Goal: Task Accomplishment & Management: Use online tool/utility

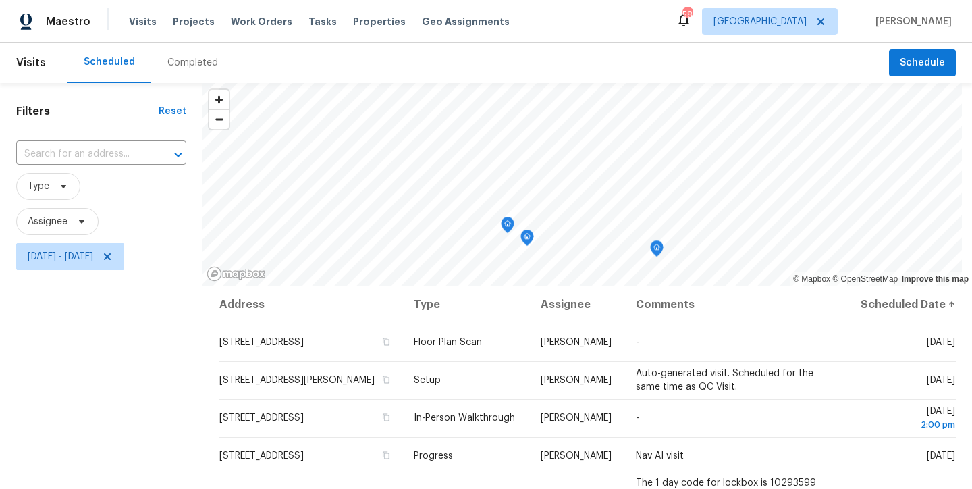
scroll to position [198, 0]
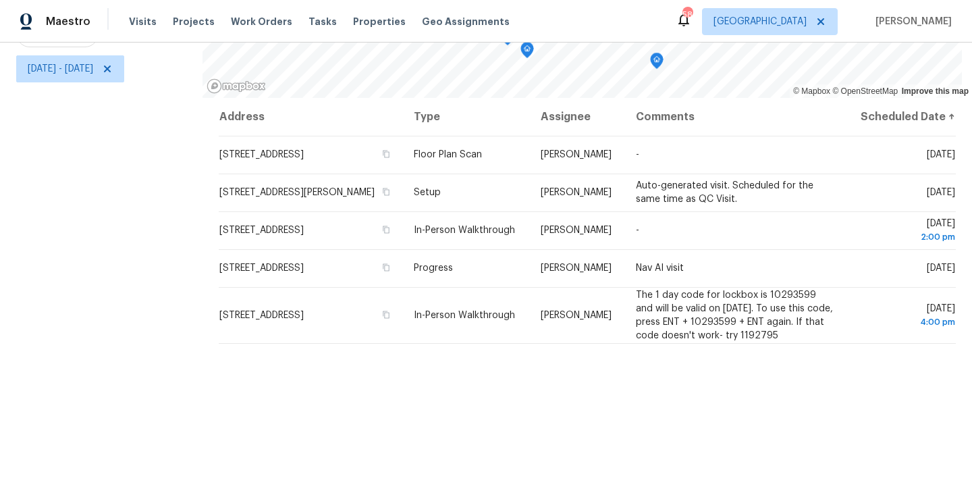
click at [58, 295] on div "Filters Reset ​ Type Assignee Tue, Sep 09 - Wed, Sep 10" at bounding box center [101, 191] width 202 height 593
click at [111, 65] on icon at bounding box center [107, 68] width 7 height 7
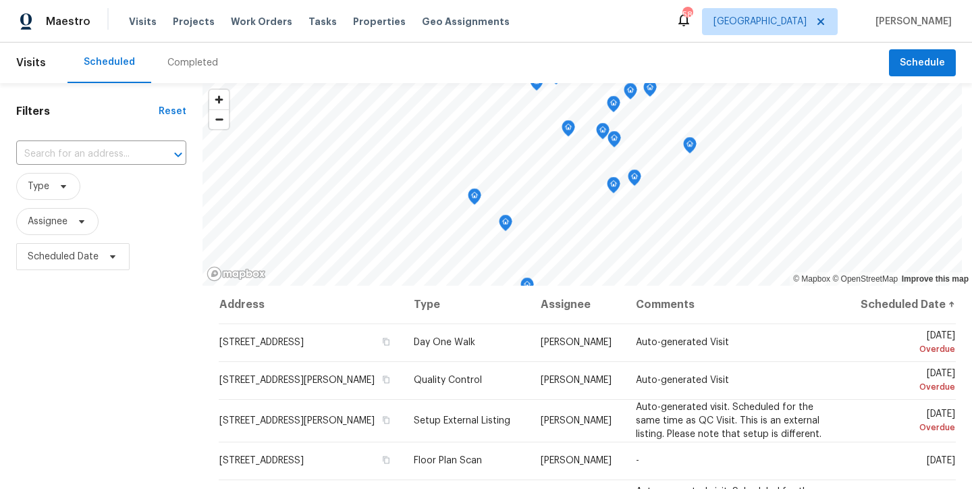
click at [594, 16] on div "Maestro Visits Projects Work Orders Tasks Properties Geo Assignments 58 Raleigh…" at bounding box center [486, 21] width 972 height 43
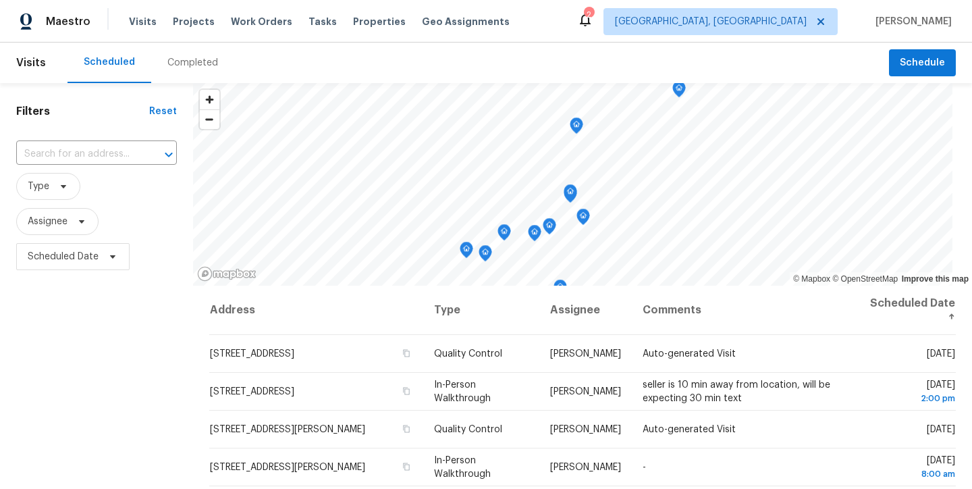
click at [584, 8] on div "Maestro Visits Projects Work Orders Tasks Properties Geo Assignments 2 Richmond…" at bounding box center [486, 21] width 972 height 43
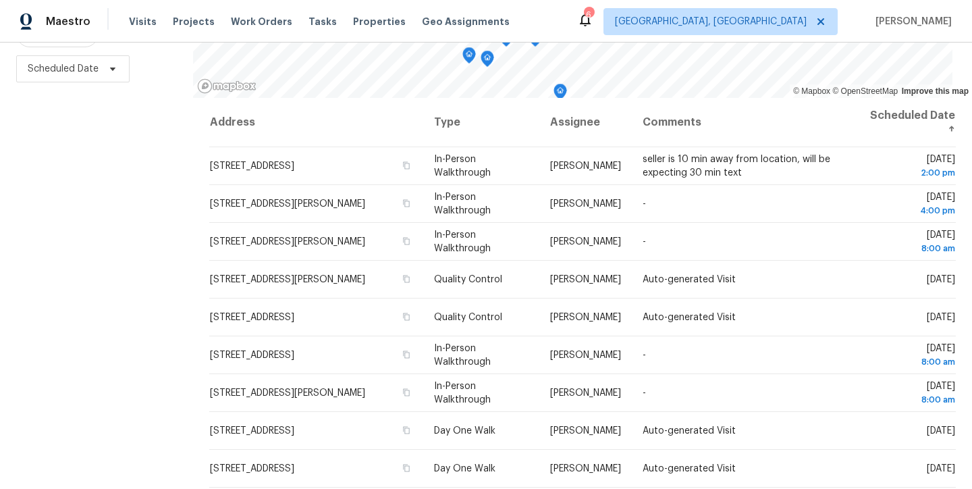
scroll to position [198, 0]
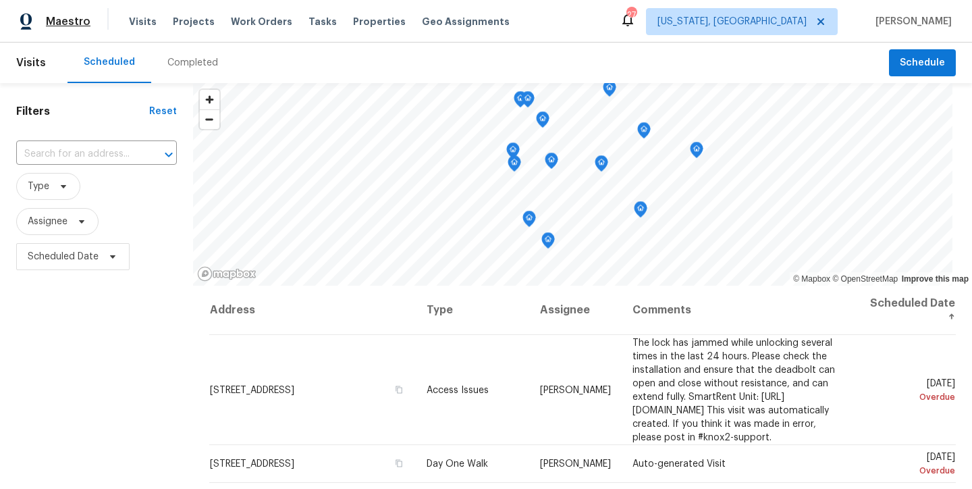
scroll to position [1130, 0]
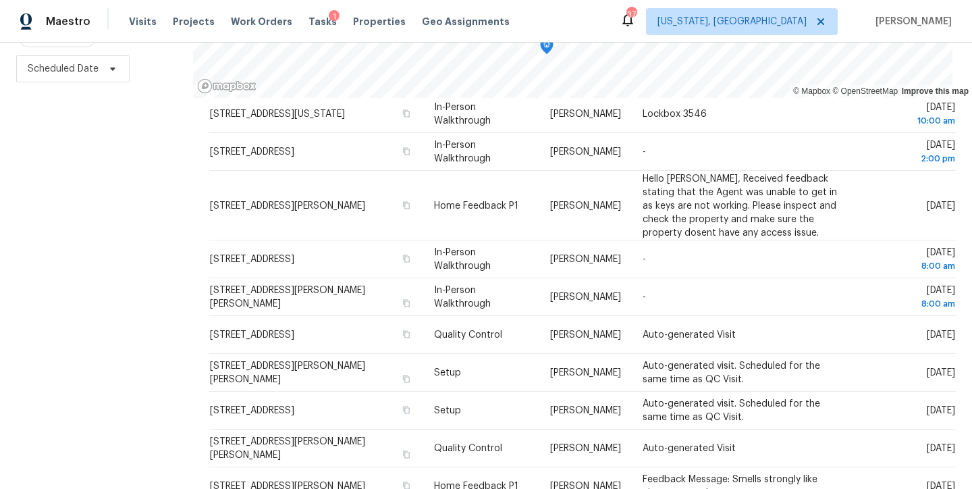
scroll to position [838, 0]
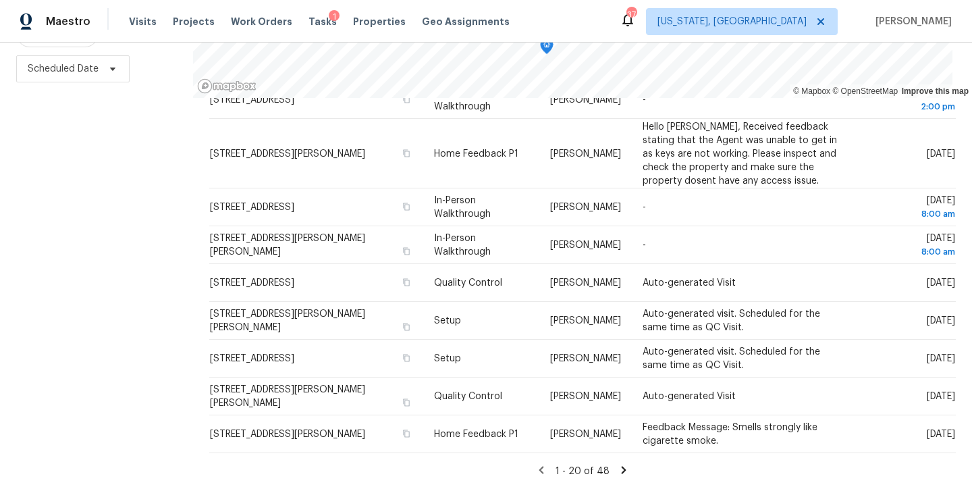
click at [617, 464] on icon at bounding box center [623, 470] width 12 height 12
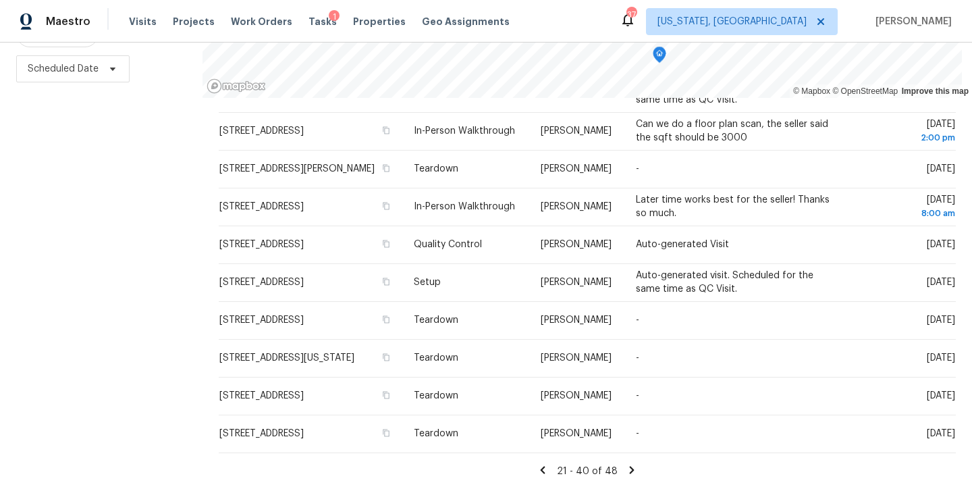
scroll to position [0, 0]
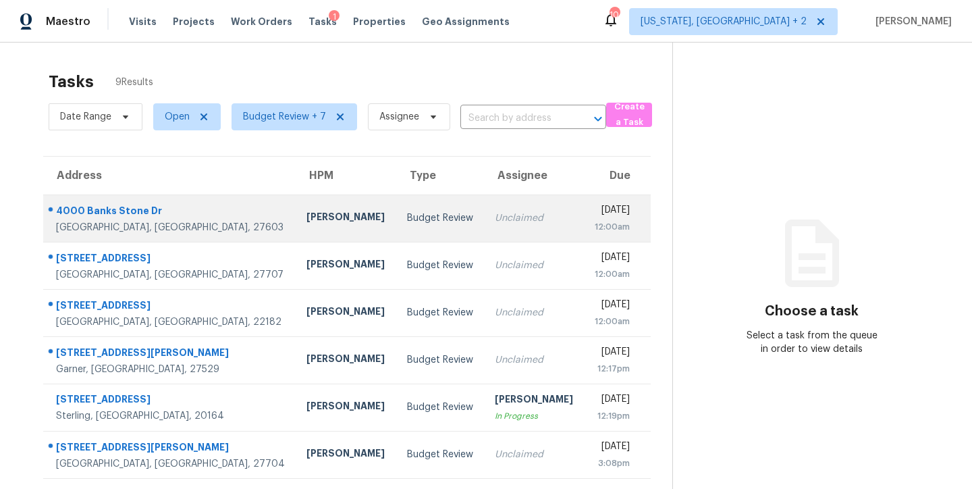
click at [495, 220] on div "Unclaimed" at bounding box center [534, 217] width 78 height 13
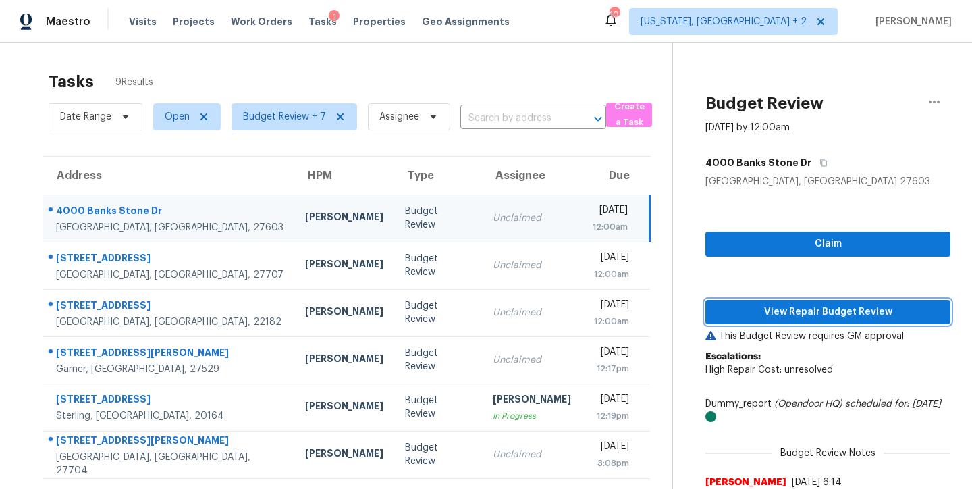
click at [821, 306] on span "View Repair Budget Review" at bounding box center [827, 312] width 223 height 17
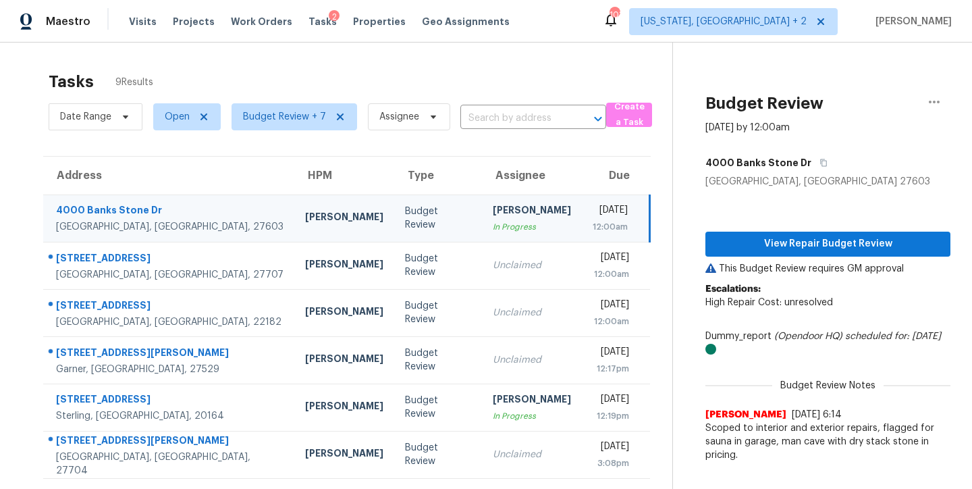
click at [615, 22] on div "Maestro Visits Projects Work Orders Tasks 2 Properties Geo Assignments 103 Wash…" at bounding box center [486, 21] width 972 height 43
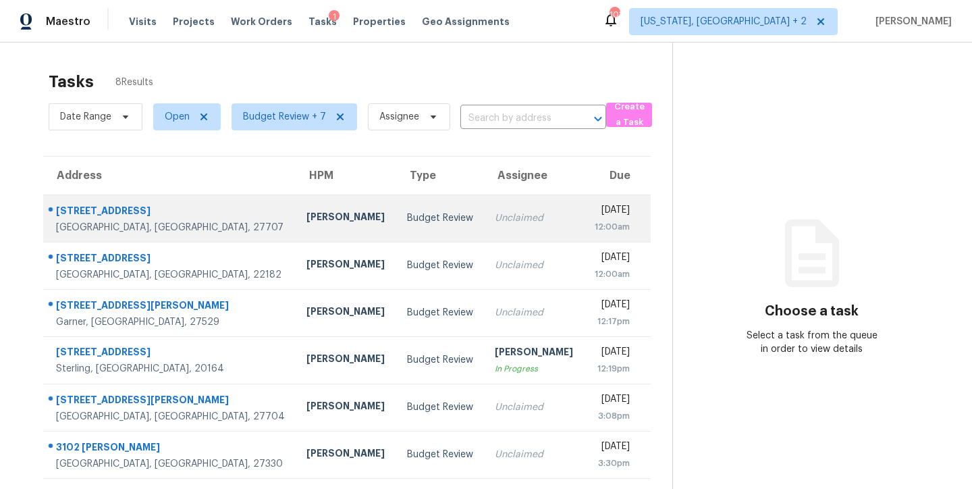
click at [396, 229] on td "Budget Review" at bounding box center [440, 217] width 88 height 47
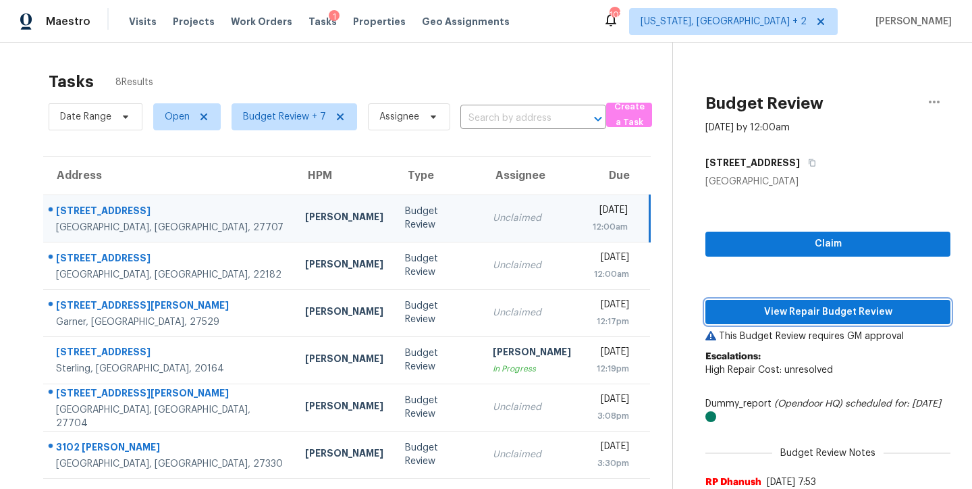
click at [839, 312] on span "View Repair Budget Review" at bounding box center [827, 312] width 223 height 17
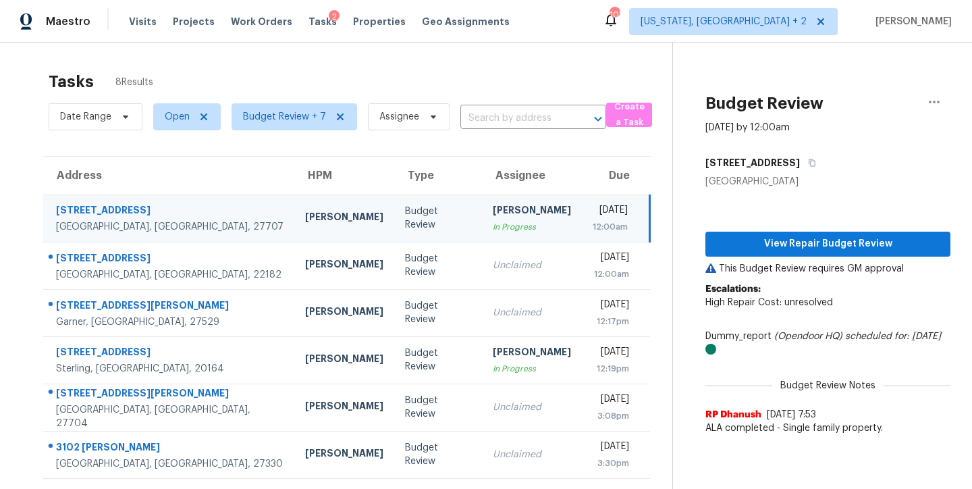
click at [339, 76] on div "Tasks 8 Results" at bounding box center [360, 81] width 623 height 35
click at [408, 74] on div "Tasks 8 Results" at bounding box center [360, 81] width 623 height 35
click at [526, 26] on div "Maestro Visits Projects Work Orders Tasks 2 Properties Geo Assignments 103 Wash…" at bounding box center [486, 21] width 972 height 43
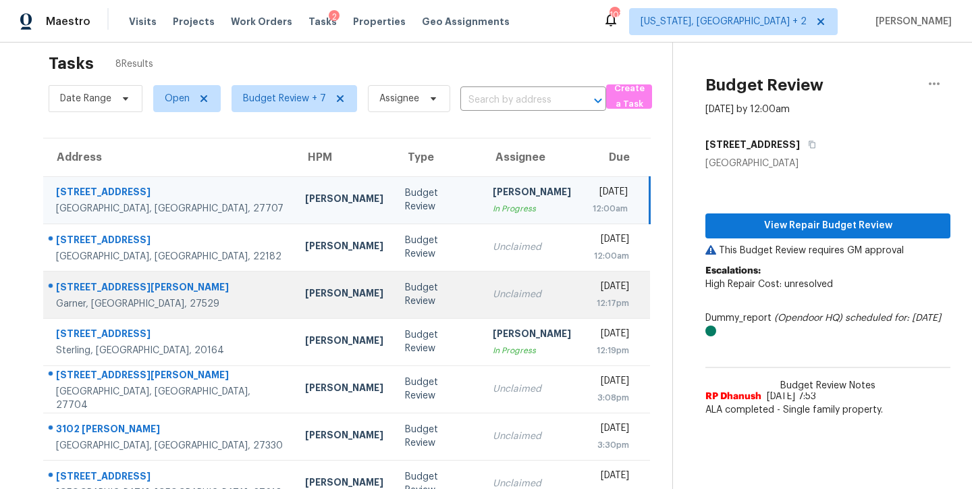
scroll to position [97, 0]
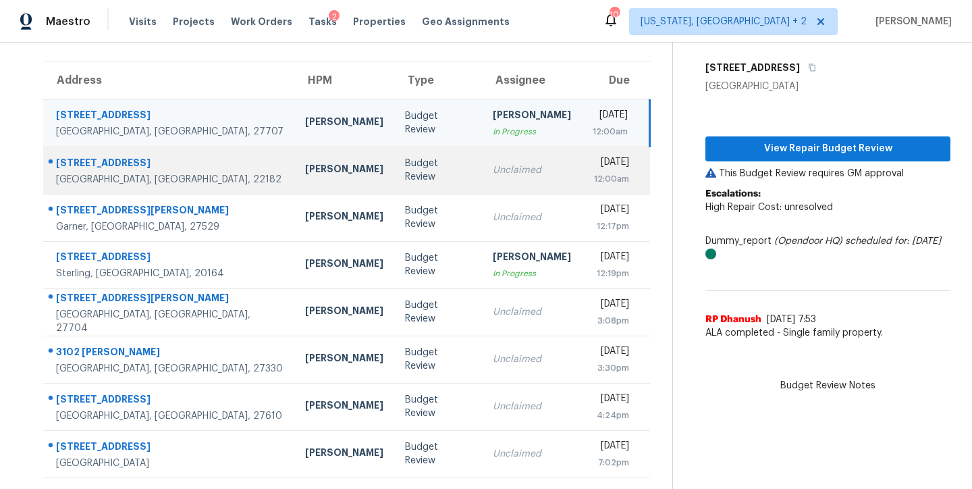
click at [405, 170] on div "Budget Review" at bounding box center [438, 170] width 66 height 27
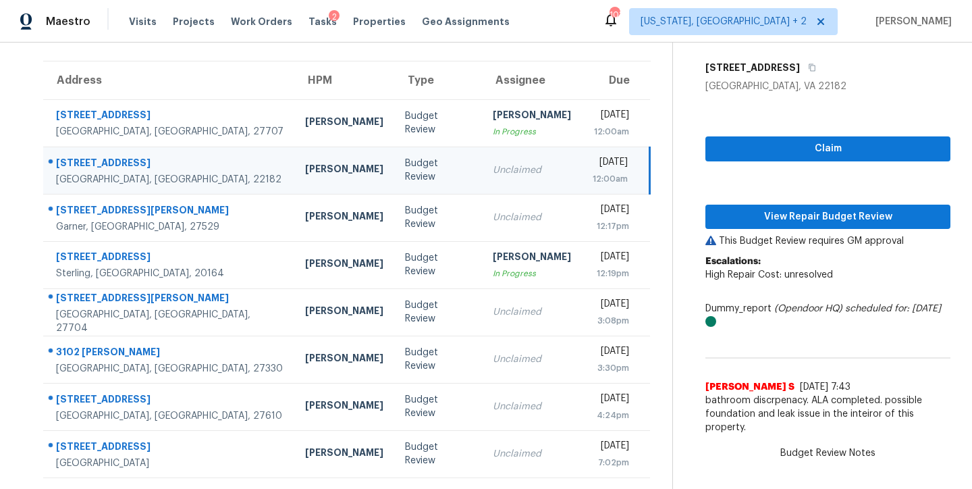
scroll to position [105, 0]
click at [858, 209] on span "View Repair Budget Review" at bounding box center [827, 217] width 223 height 17
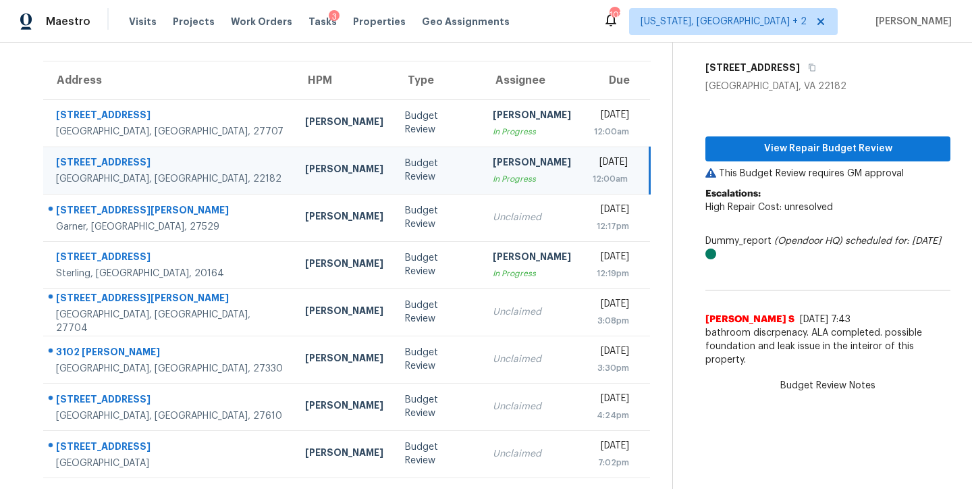
drag, startPoint x: 570, startPoint y: 12, endPoint x: 518, endPoint y: 20, distance: 52.6
click at [570, 12] on div "Maestro Visits Projects Work Orders Tasks 3 Properties Geo Assignments 103 Wash…" at bounding box center [486, 21] width 972 height 43
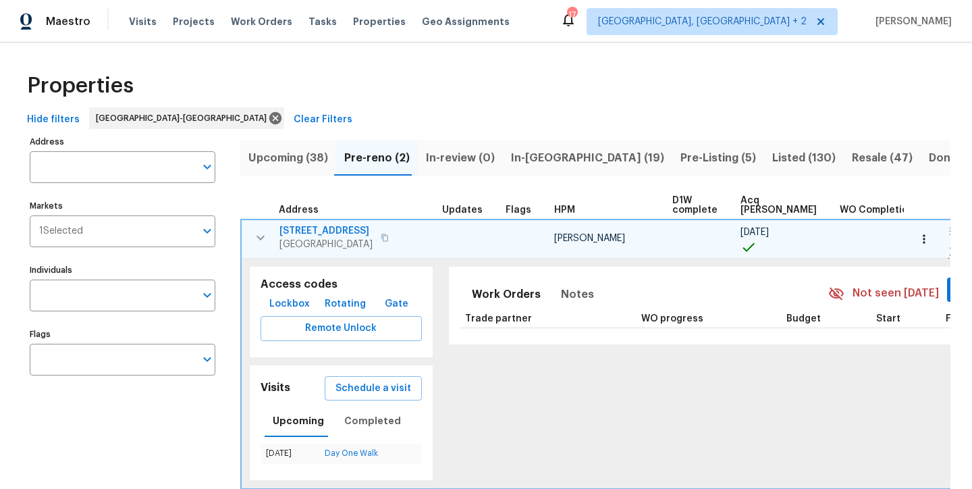
scroll to position [7, 0]
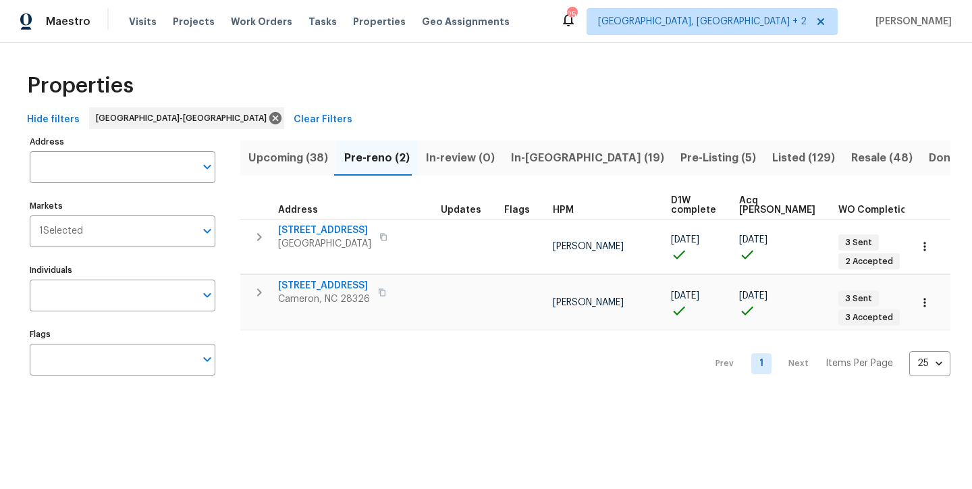
click at [530, 106] on div "Properties" at bounding box center [486, 85] width 928 height 43
click at [563, 117] on div "Hide filters Raleigh-Durham Clear Filters" at bounding box center [486, 119] width 928 height 25
click at [616, 95] on div "Properties" at bounding box center [486, 85] width 928 height 43
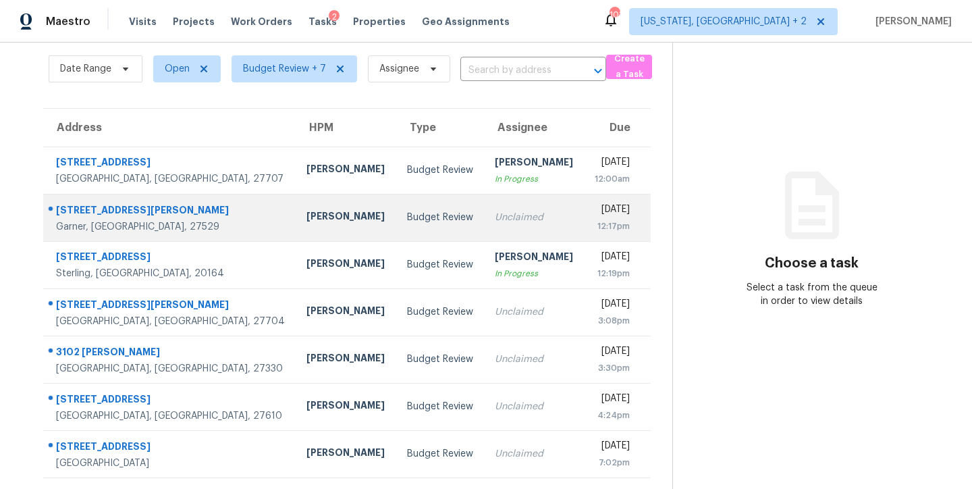
scroll to position [41, 0]
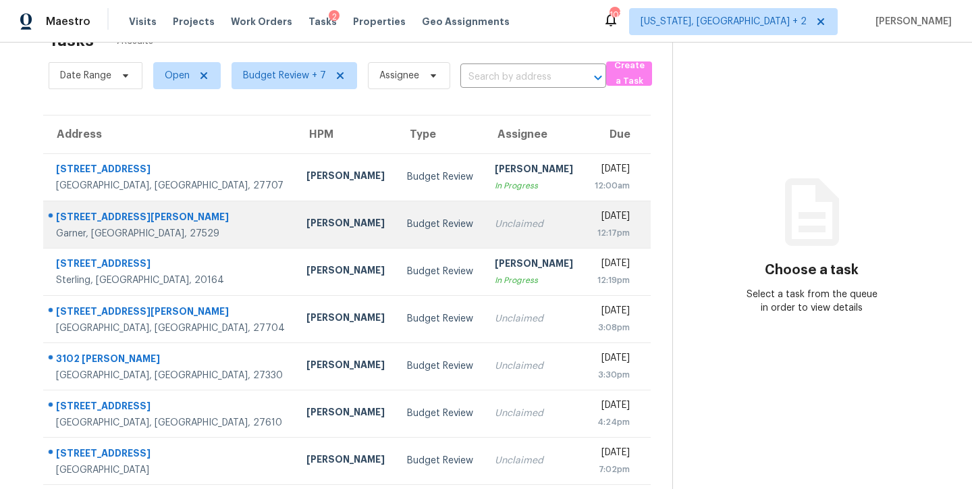
click at [398, 227] on td "Budget Review" at bounding box center [440, 223] width 88 height 47
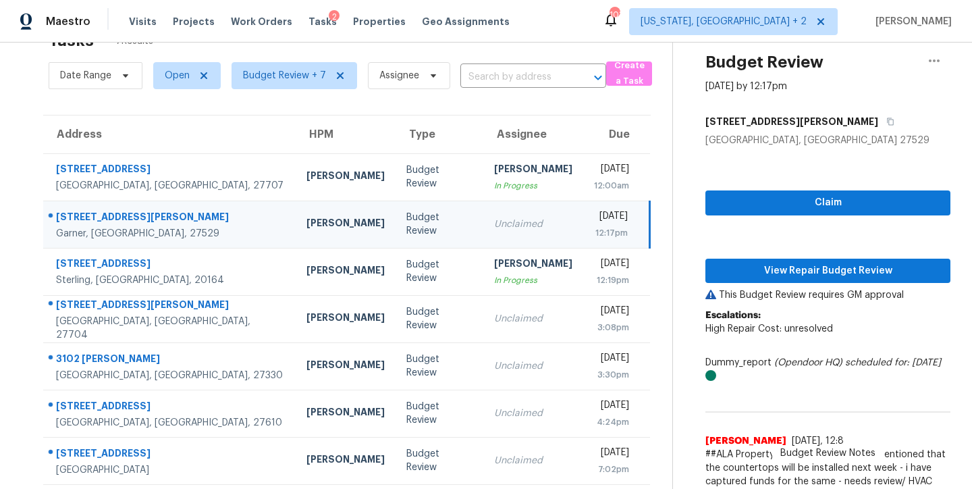
click at [860, 287] on div "Claim View Repair Budget Review This Budget Review requires GM approval Escalat…" at bounding box center [827, 327] width 245 height 361
click at [866, 270] on span "View Repair Budget Review" at bounding box center [827, 270] width 223 height 17
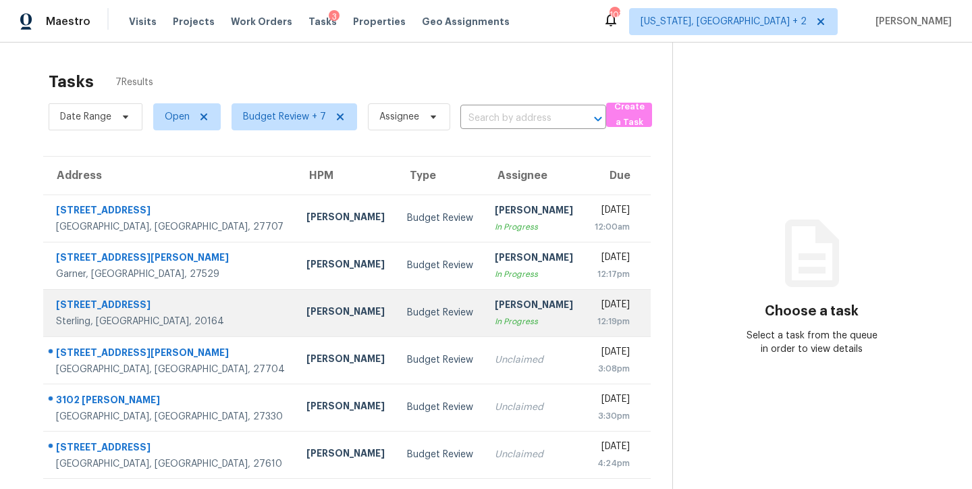
click at [407, 314] on div "Budget Review" at bounding box center [440, 312] width 66 height 13
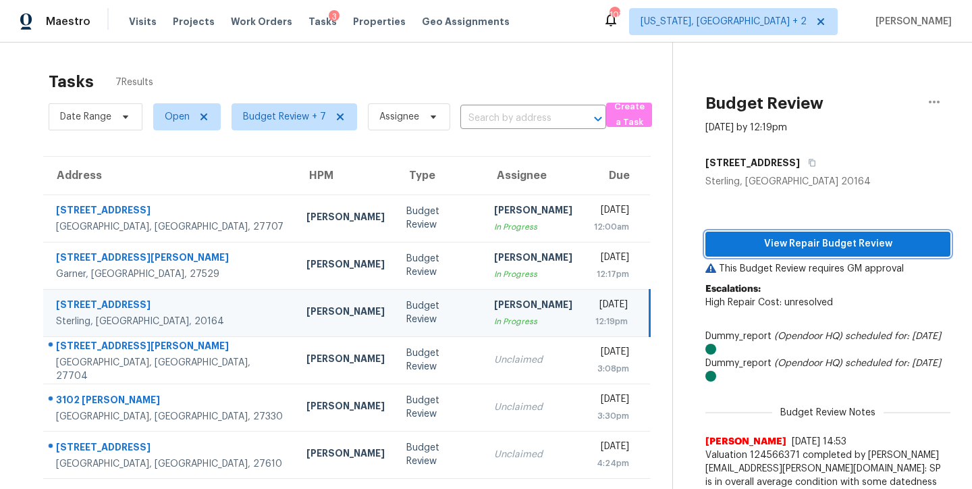
click at [878, 242] on span "View Repair Budget Review" at bounding box center [827, 243] width 223 height 17
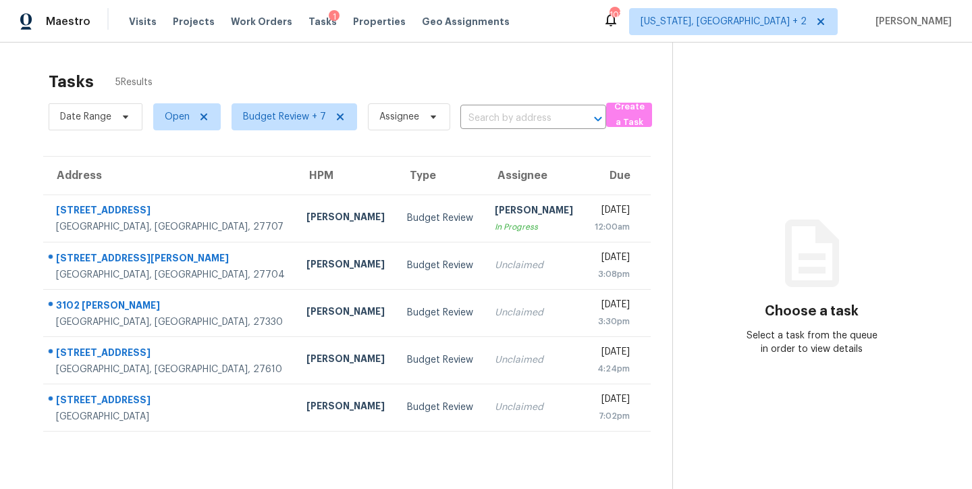
click at [567, 11] on div "Maestro Visits Projects Work Orders Tasks 1 Properties Geo Assignments 103 [US_…" at bounding box center [486, 21] width 972 height 43
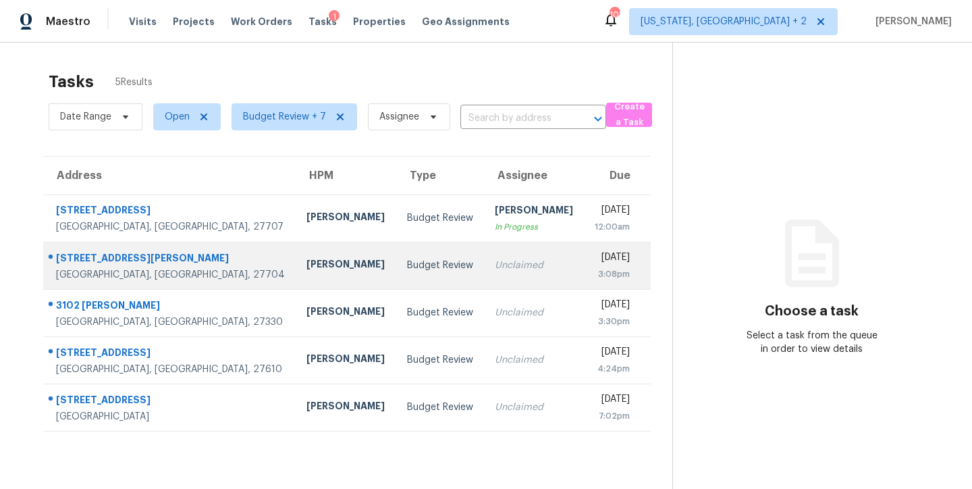
click at [396, 273] on td "Budget Review" at bounding box center [440, 265] width 88 height 47
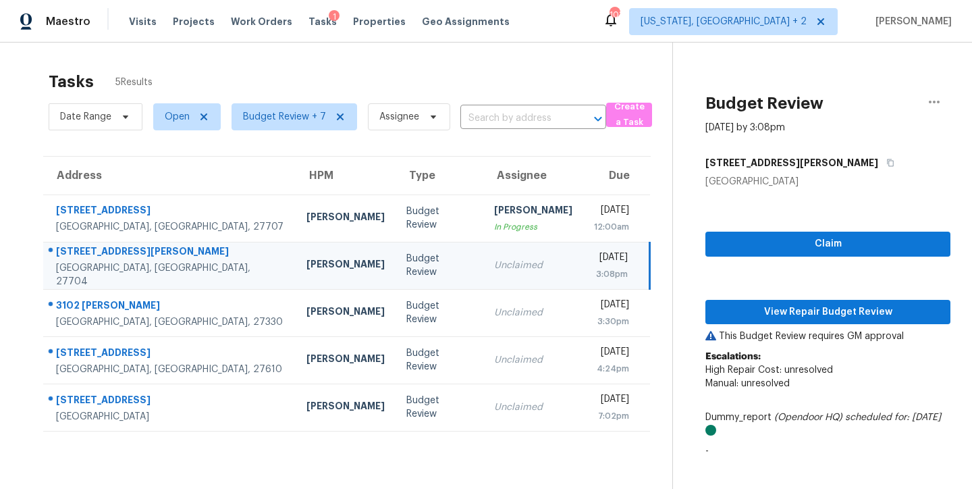
scroll to position [53, 0]
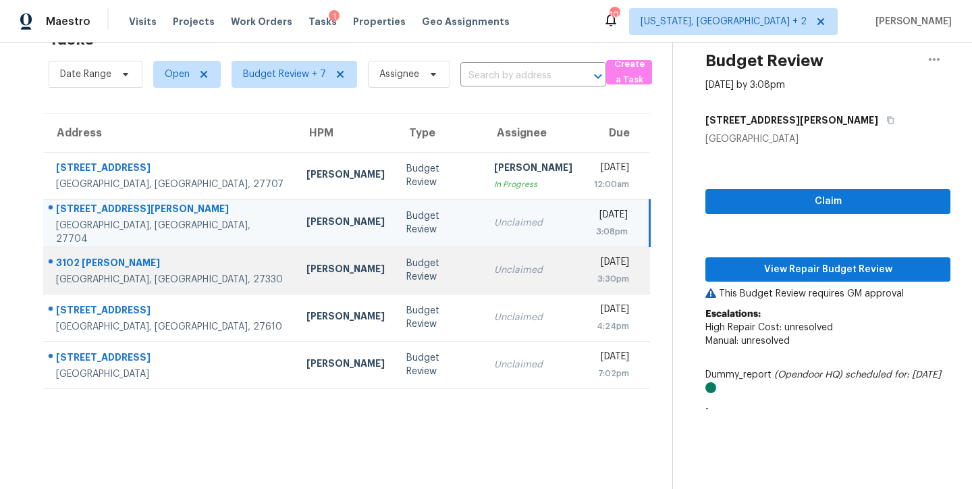
click at [483, 271] on td "Unclaimed" at bounding box center [533, 269] width 100 height 47
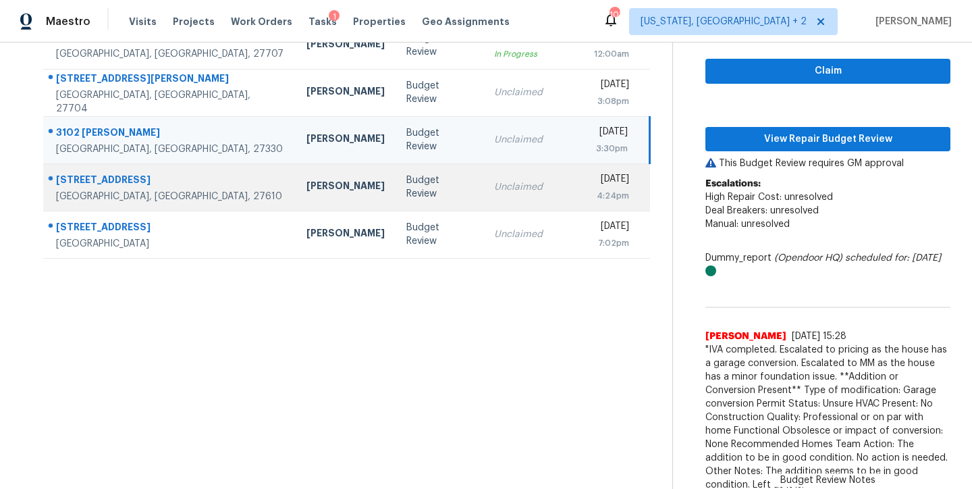
scroll to position [173, 0]
